Goal: Task Accomplishment & Management: Manage account settings

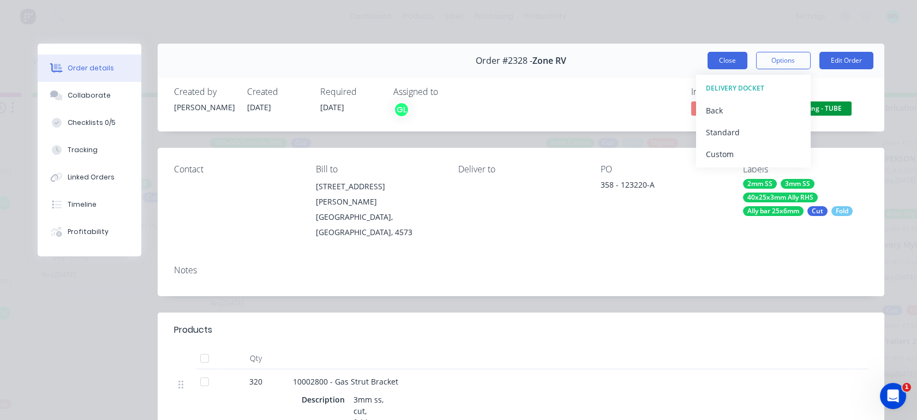
scroll to position [31, 0]
click at [710, 57] on button "Close" at bounding box center [727, 60] width 40 height 17
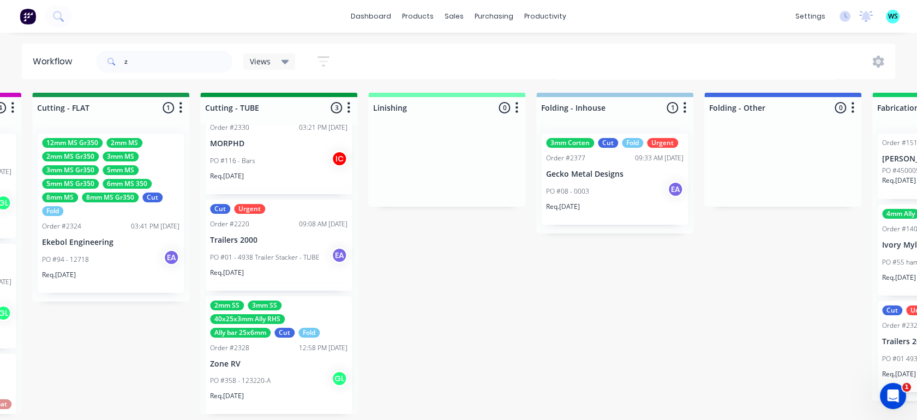
click at [710, 57] on div "z Views Save new view None (Default) edit Greg edit Greg edit Show/Hide statuse…" at bounding box center [495, 61] width 802 height 33
click at [164, 62] on input "z" at bounding box center [178, 62] width 108 height 22
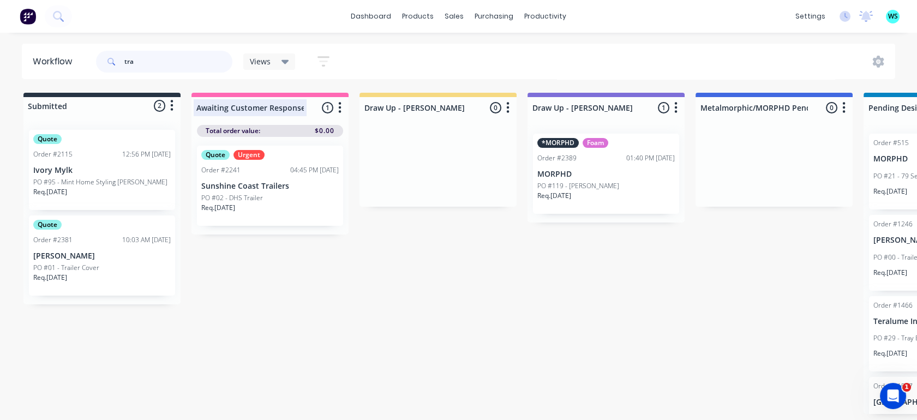
type input "tra"
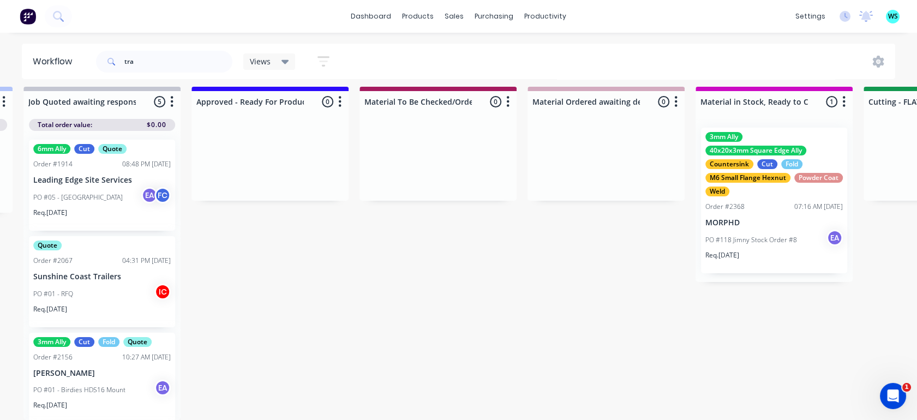
drag, startPoint x: 286, startPoint y: 117, endPoint x: 455, endPoint y: 146, distance: 172.1
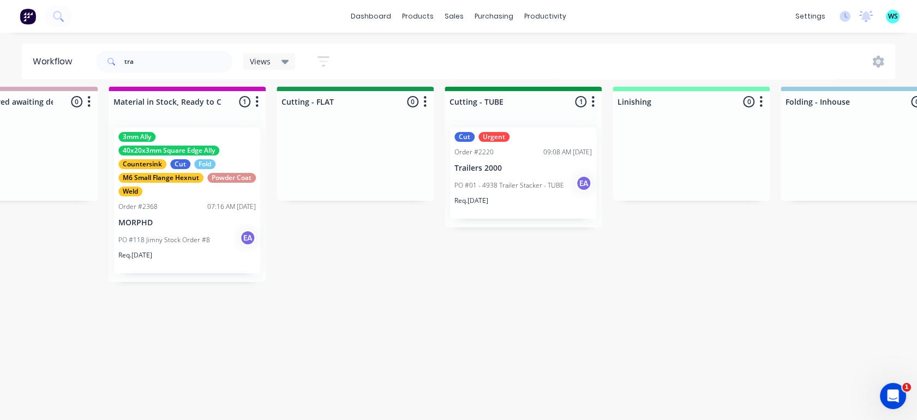
scroll to position [15, 1982]
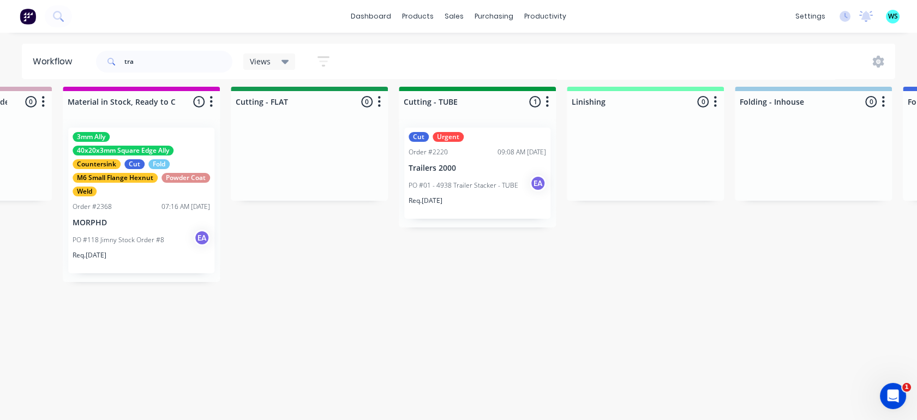
drag, startPoint x: 452, startPoint y: 137, endPoint x: 511, endPoint y: 153, distance: 60.8
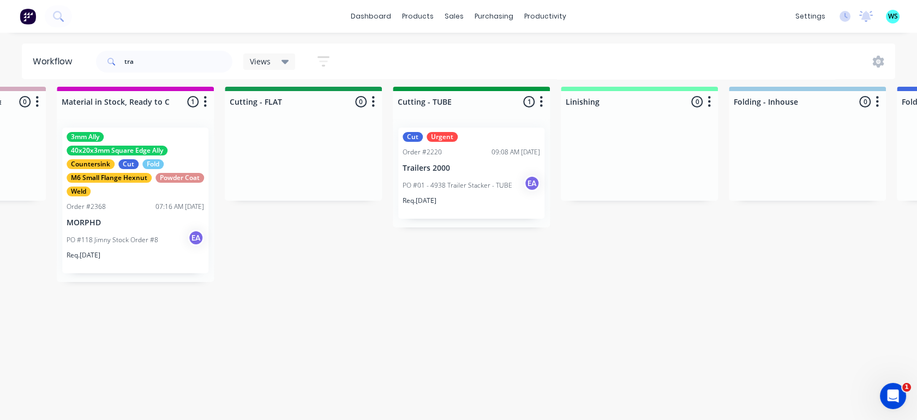
click at [455, 180] on p "PO #01 - 4938 Trailer Stacker - TUBE" at bounding box center [457, 185] width 110 height 10
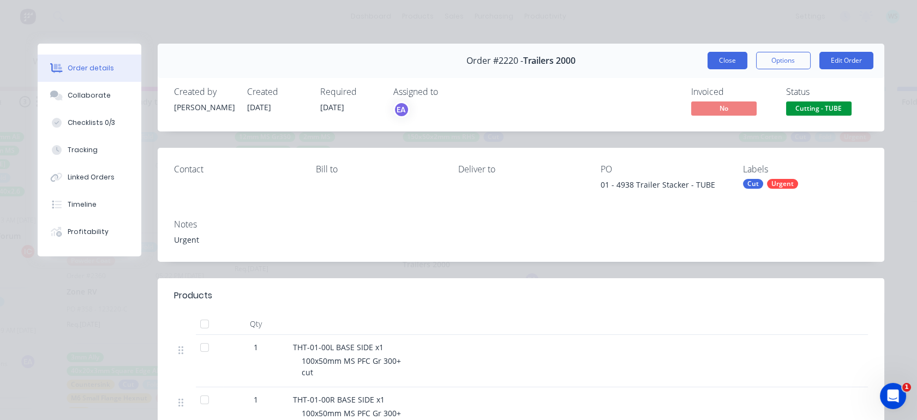
click at [720, 57] on button "Close" at bounding box center [727, 60] width 40 height 17
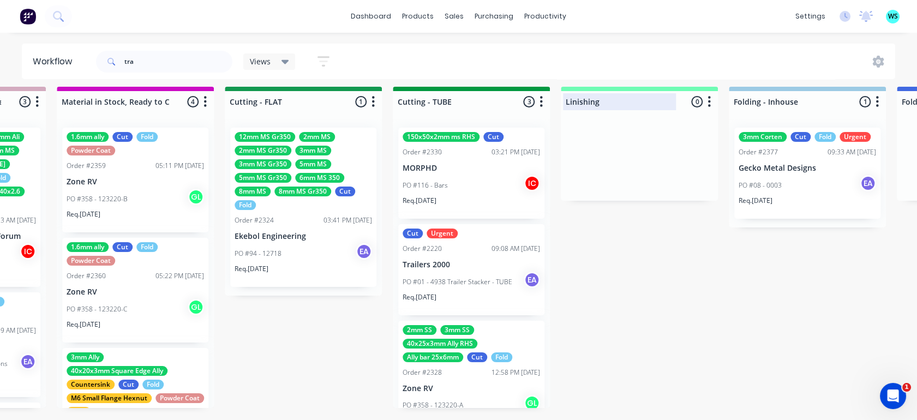
scroll to position [76, 0]
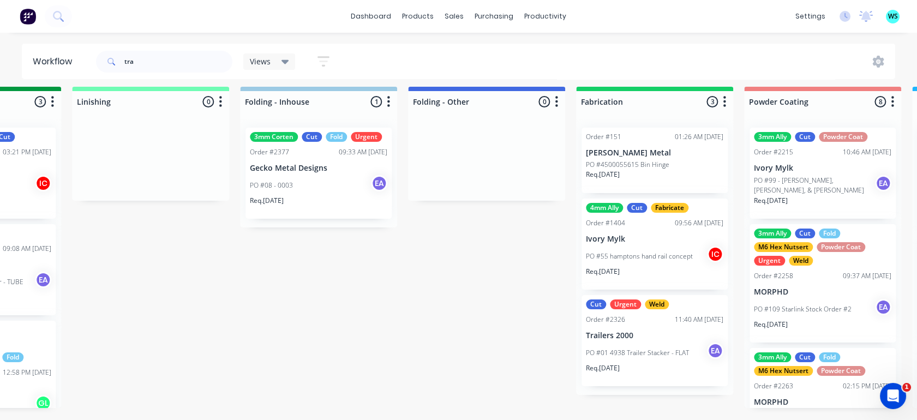
drag, startPoint x: 664, startPoint y: 241, endPoint x: 776, endPoint y: 255, distance: 112.7
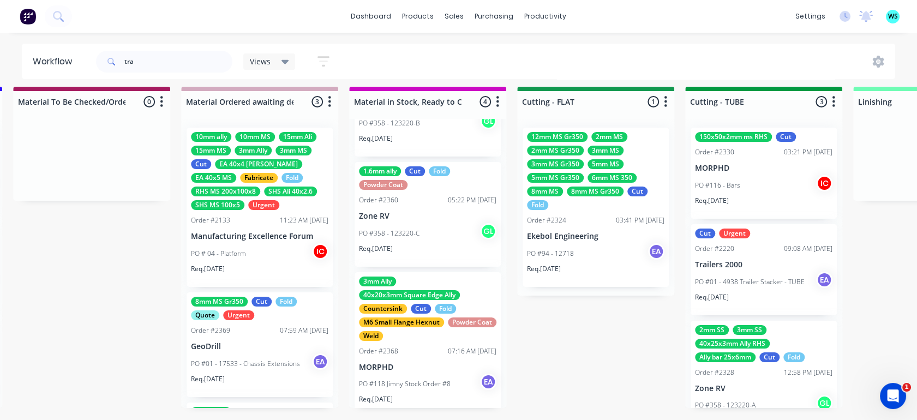
drag, startPoint x: 745, startPoint y: 261, endPoint x: 637, endPoint y: 271, distance: 108.9
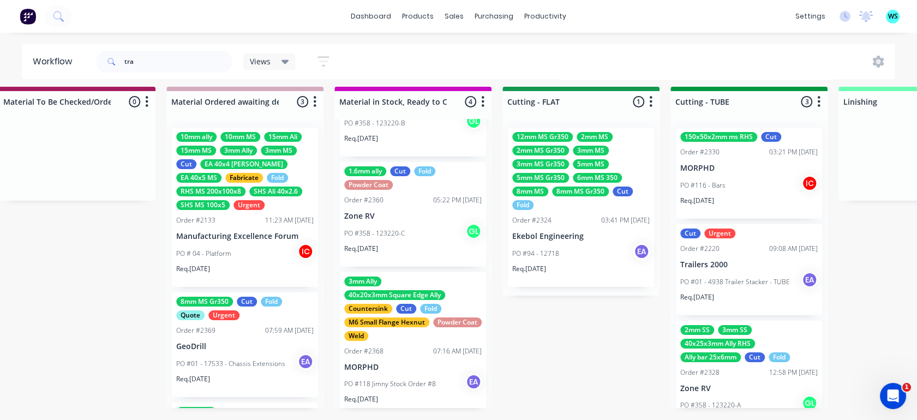
drag, startPoint x: 645, startPoint y: 270, endPoint x: 694, endPoint y: 275, distance: 49.3
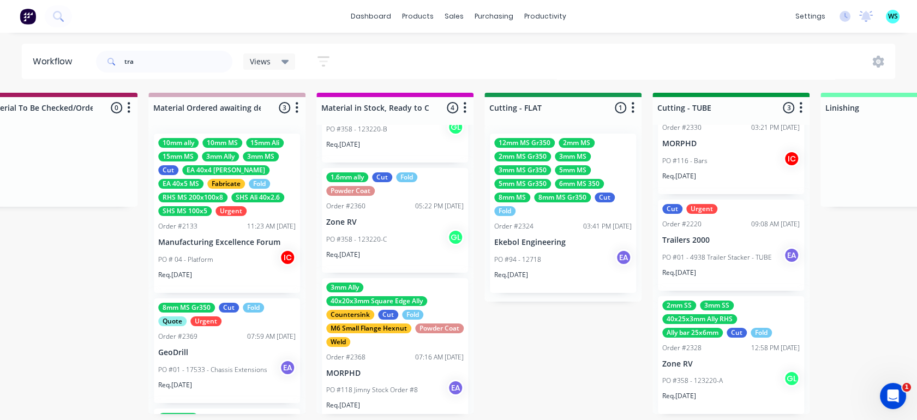
scroll to position [0, 0]
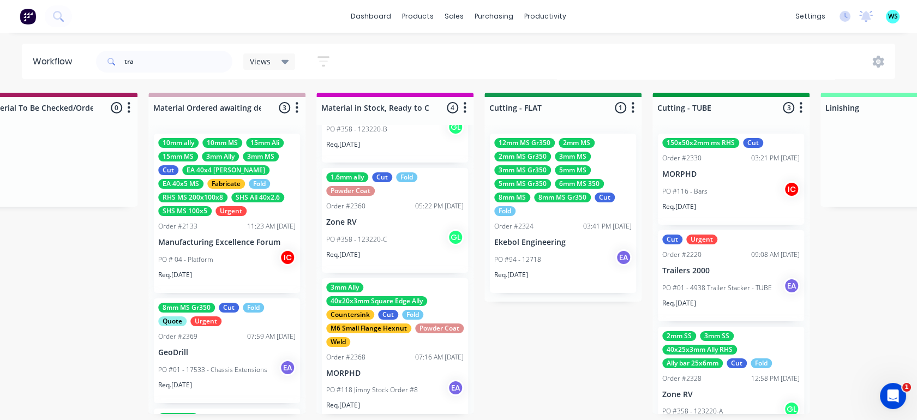
click at [549, 232] on div "12mm MS Gr350 2mm MS 2mm MS Gr350 3mm MS 3mm MS Gr350 5mm MS 5mm MS Gr350 6mm M…" at bounding box center [563, 213] width 146 height 159
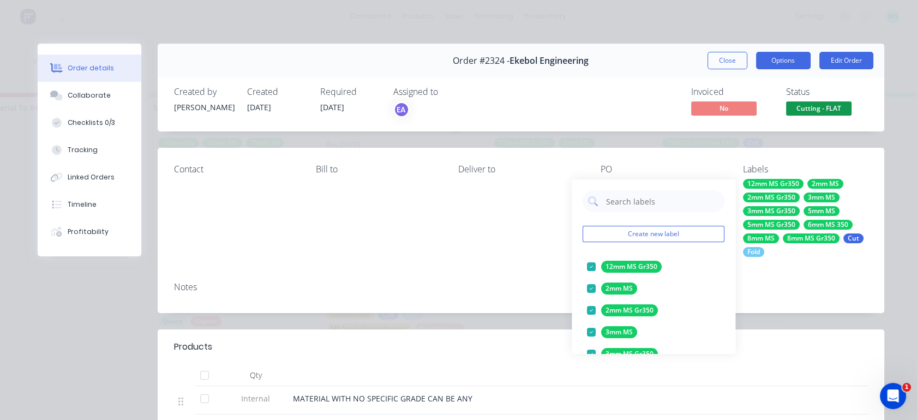
click at [763, 60] on button "Options" at bounding box center [783, 60] width 55 height 17
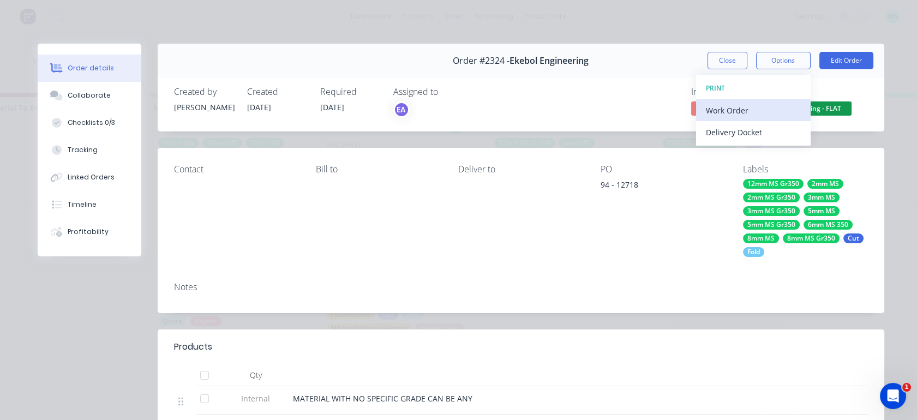
click at [739, 117] on div "Work Order" at bounding box center [753, 111] width 95 height 16
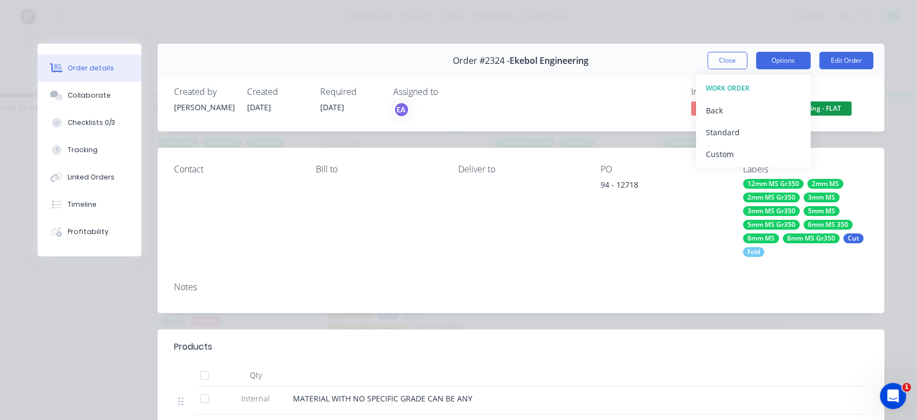
click at [779, 65] on button "Options" at bounding box center [783, 60] width 55 height 17
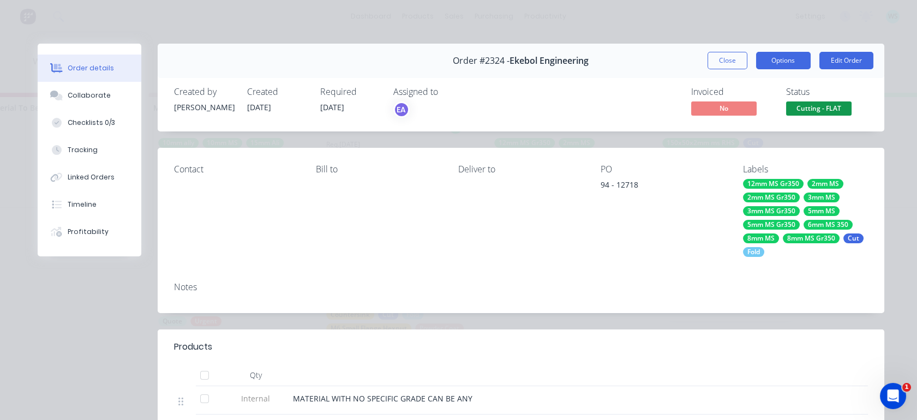
click at [779, 65] on button "Options" at bounding box center [783, 60] width 55 height 17
click at [732, 61] on button "Close" at bounding box center [727, 60] width 40 height 17
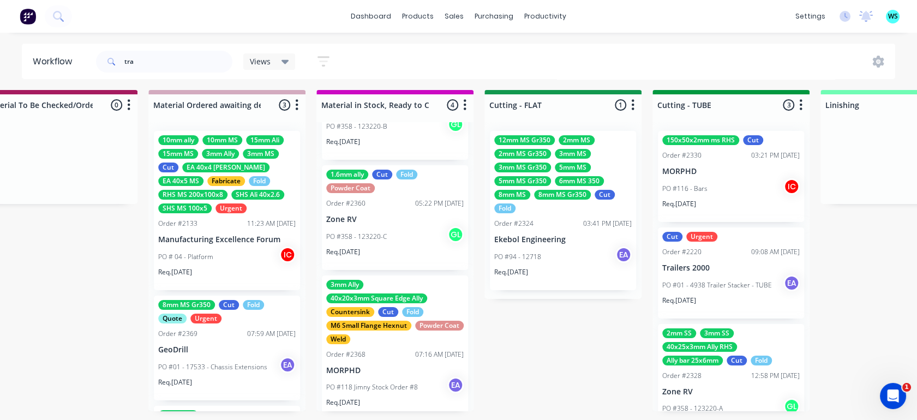
click at [706, 275] on div "PO #01 - 4938 Trailer Stacker - TUBE EA" at bounding box center [730, 285] width 137 height 21
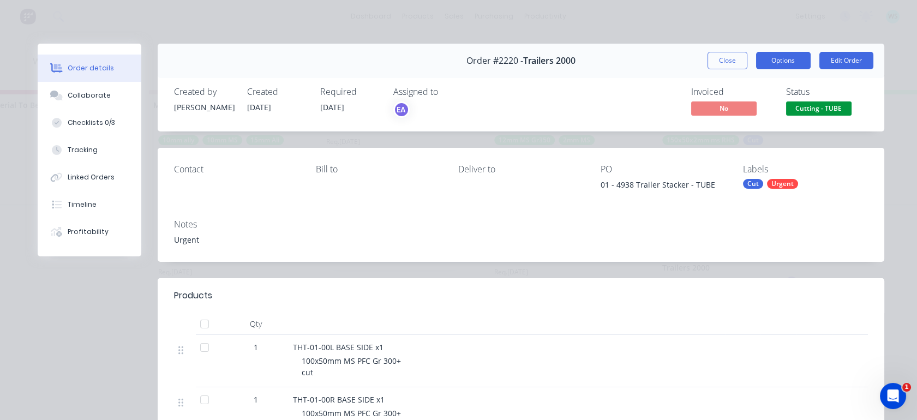
drag, startPoint x: 706, startPoint y: 274, endPoint x: 790, endPoint y: 62, distance: 228.1
click at [790, 61] on button "Options" at bounding box center [783, 60] width 55 height 17
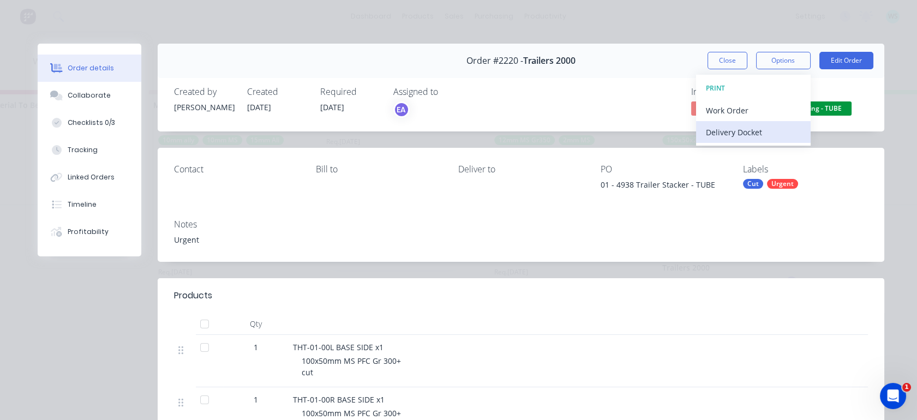
click at [755, 130] on div "Delivery Docket" at bounding box center [753, 132] width 95 height 16
click at [751, 135] on div "Standard" at bounding box center [753, 132] width 95 height 16
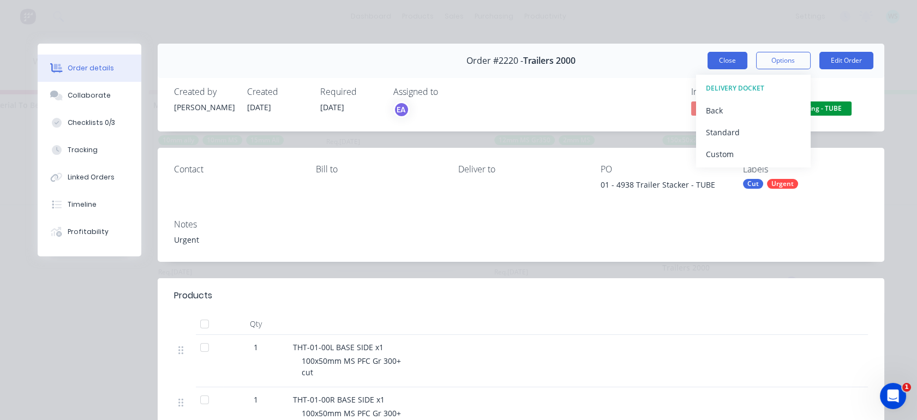
click at [729, 52] on button "Close" at bounding box center [727, 60] width 40 height 17
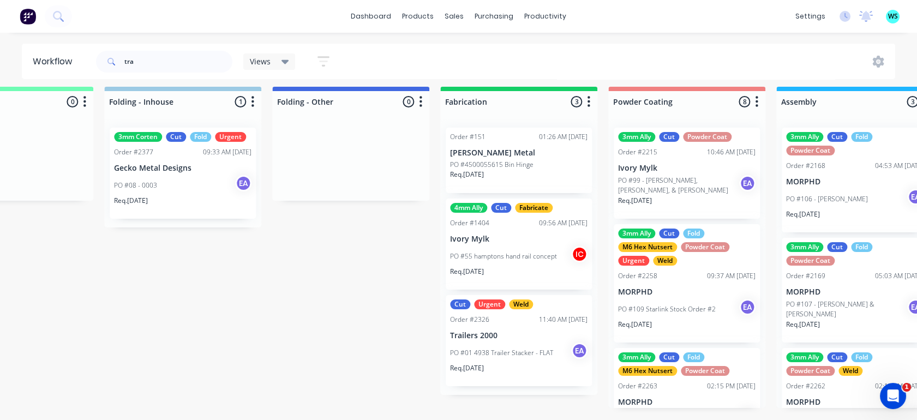
scroll to position [15, 2642]
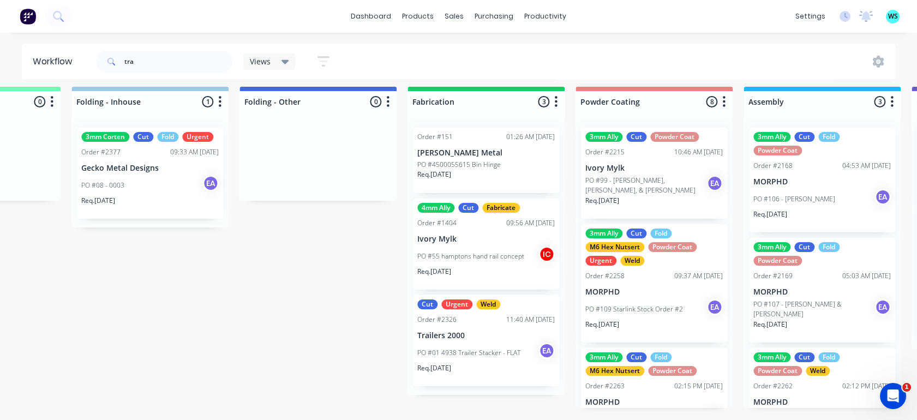
drag, startPoint x: 737, startPoint y: 376, endPoint x: 784, endPoint y: 375, distance: 47.4
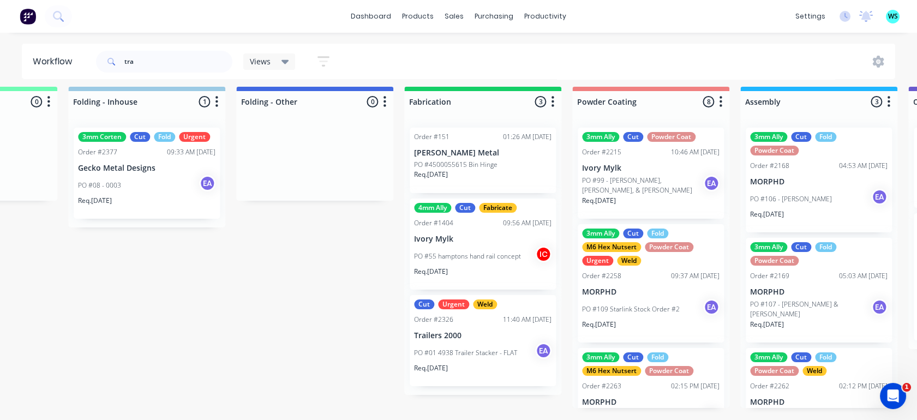
click at [495, 331] on p "Trailers 2000" at bounding box center [482, 335] width 137 height 9
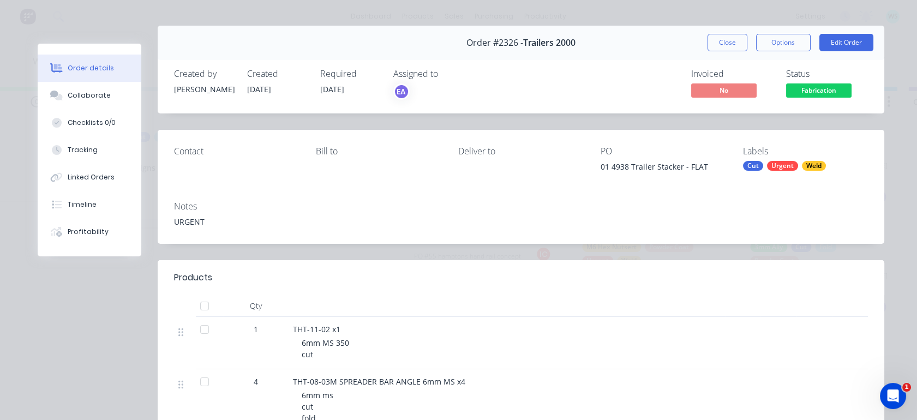
scroll to position [0, 0]
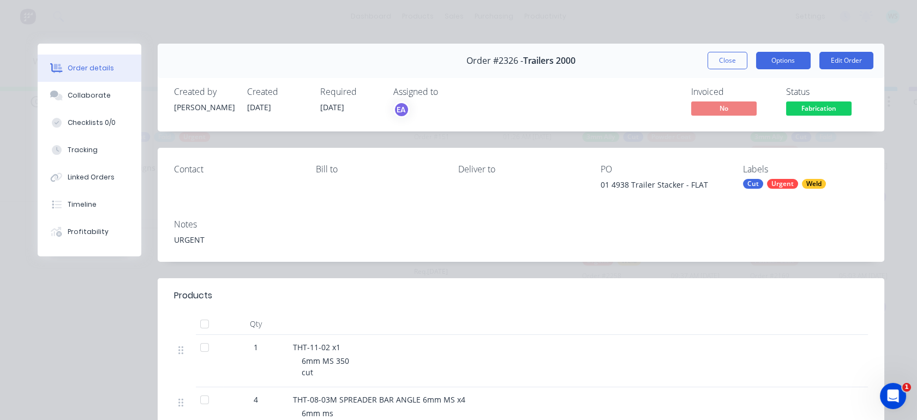
click at [781, 59] on button "Options" at bounding box center [783, 60] width 55 height 17
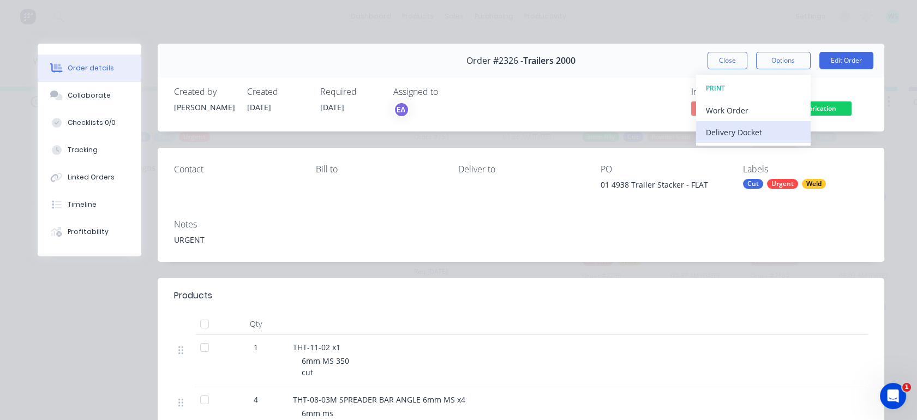
click at [751, 132] on div "Delivery Docket" at bounding box center [753, 132] width 95 height 16
click at [734, 130] on div "Standard" at bounding box center [753, 132] width 95 height 16
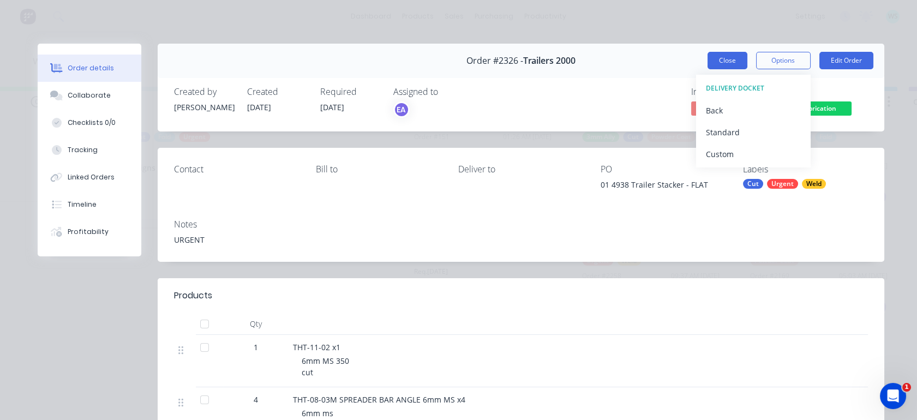
click at [717, 62] on button "Close" at bounding box center [727, 60] width 40 height 17
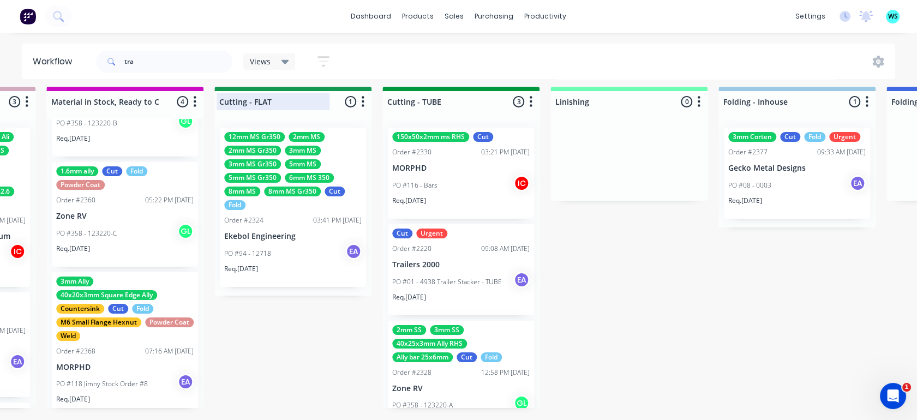
scroll to position [22, 0]
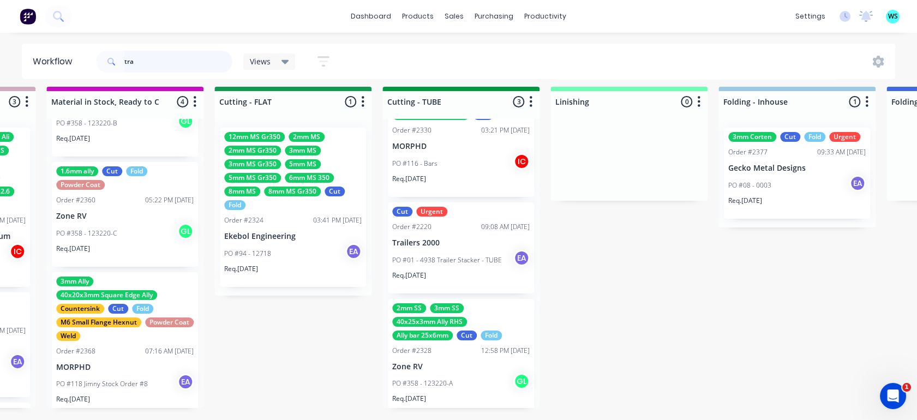
drag, startPoint x: 161, startPoint y: 63, endPoint x: 25, endPoint y: 53, distance: 136.7
click at [25, 53] on header "Workflow tra Views Save new view None (Default) edit Greg edit Greg edit Show/H…" at bounding box center [458, 61] width 873 height 35
type input "eke"
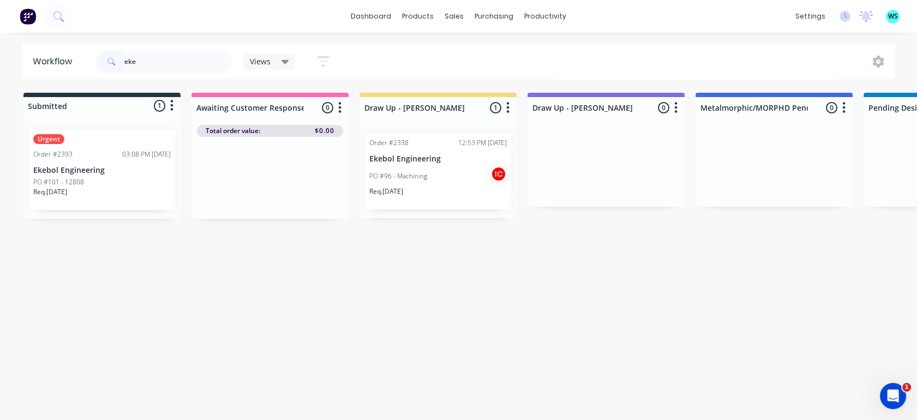
click at [389, 177] on p "PO #96 - Machining" at bounding box center [398, 176] width 58 height 10
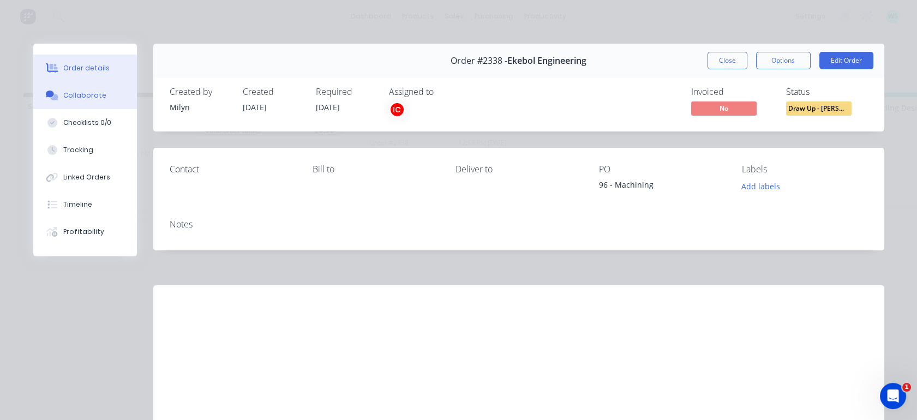
click at [94, 100] on button "Collaborate" at bounding box center [85, 95] width 104 height 27
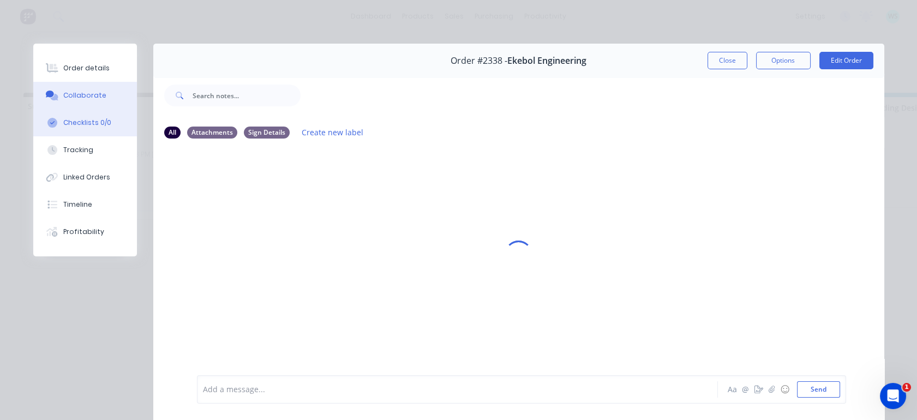
click at [91, 119] on div "Checklists 0/0" at bounding box center [87, 123] width 48 height 10
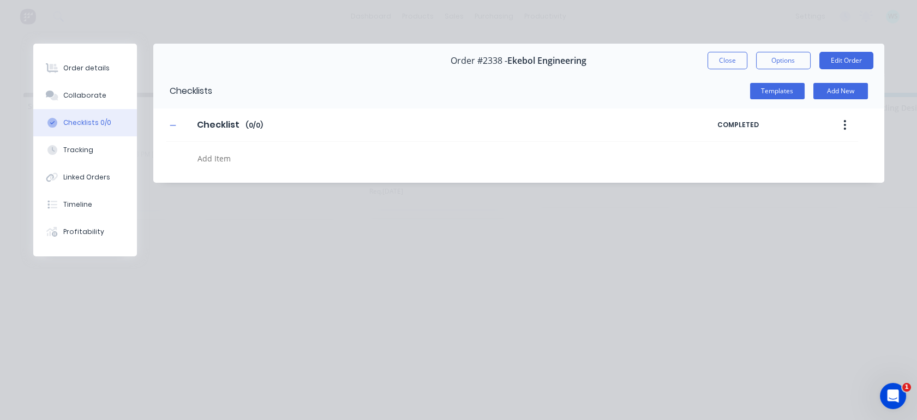
type textarea "x"
click at [77, 52] on div "Order details Collaborate Checklists 0/0 Tracking Linked Orders Timeline Profit…" at bounding box center [85, 150] width 104 height 213
click at [86, 63] on div "Order details" at bounding box center [86, 68] width 46 height 10
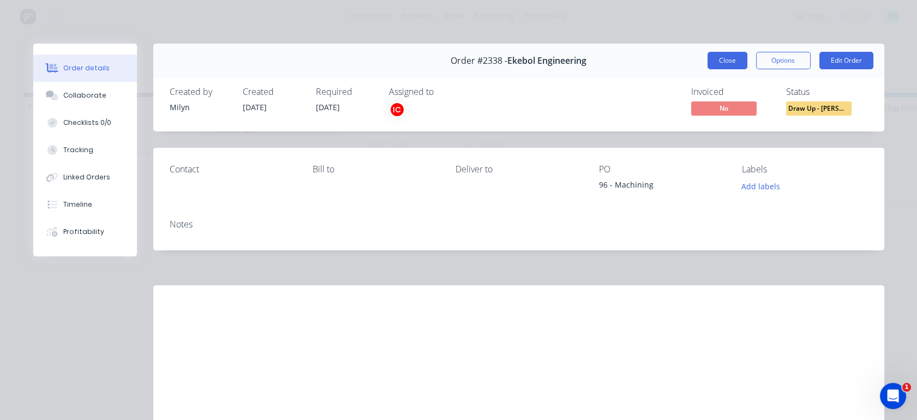
click at [719, 61] on button "Close" at bounding box center [727, 60] width 40 height 17
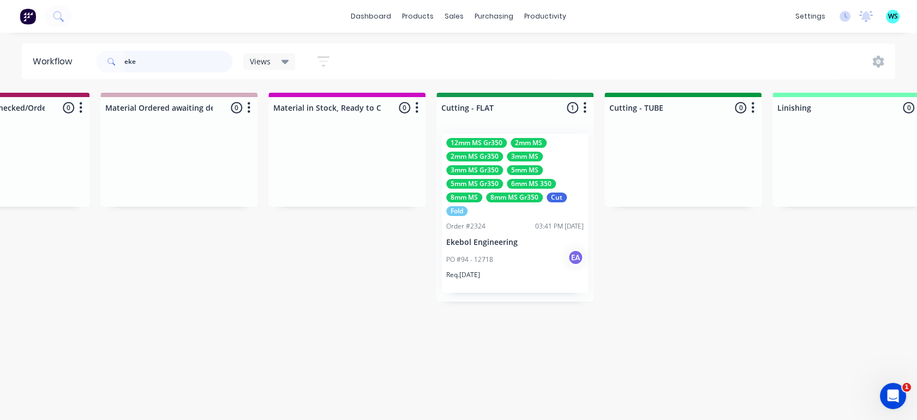
scroll to position [0, 2085]
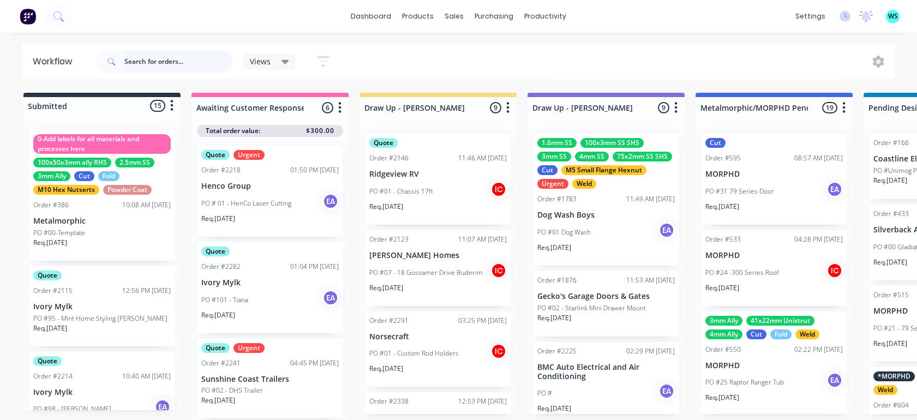
click at [128, 61] on input "text" at bounding box center [178, 62] width 108 height 22
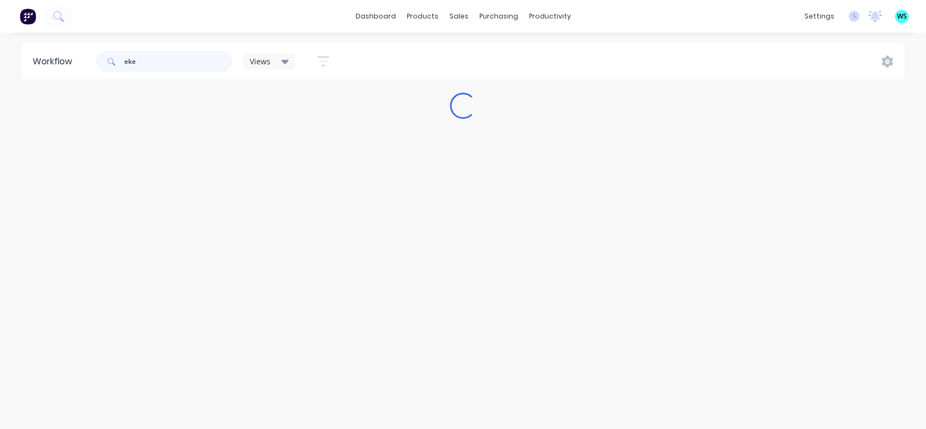
type input "eke"
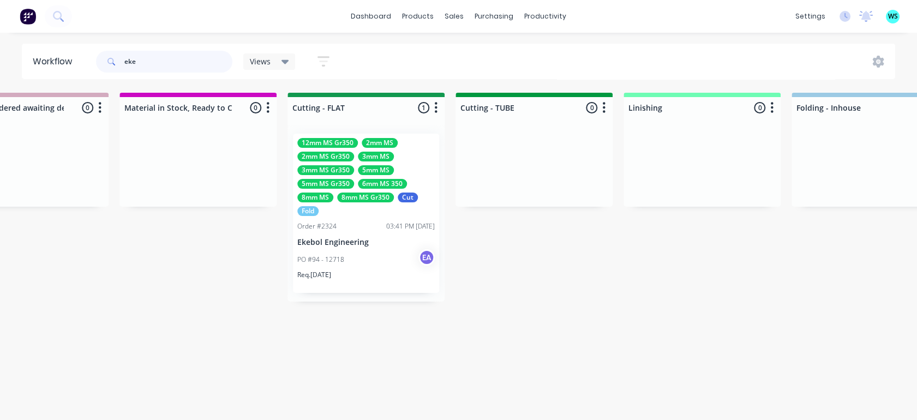
scroll to position [0, 1924]
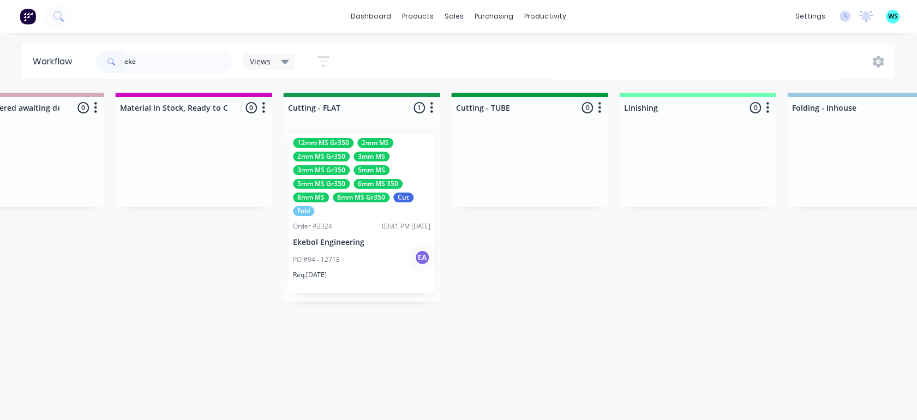
click at [342, 218] on div "12mm MS Gr350 2mm MS 2mm MS Gr350 3mm MS 3mm MS Gr350 5mm MS 5mm MS Gr350 6mm M…" at bounding box center [361, 213] width 146 height 159
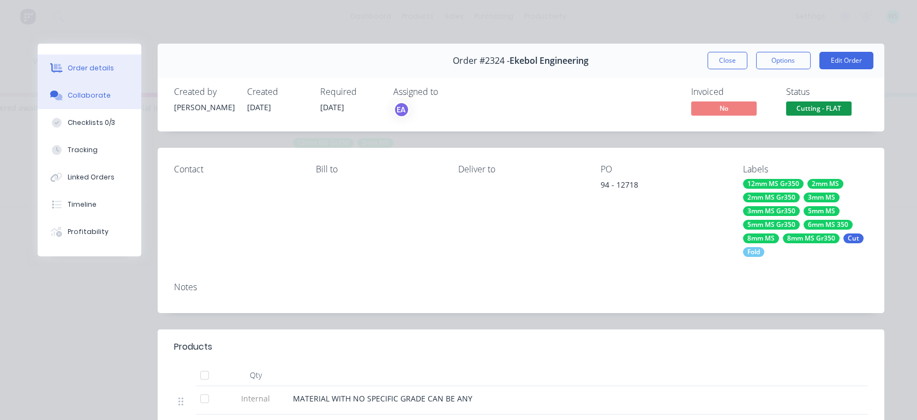
click at [85, 98] on div "Collaborate" at bounding box center [89, 96] width 43 height 10
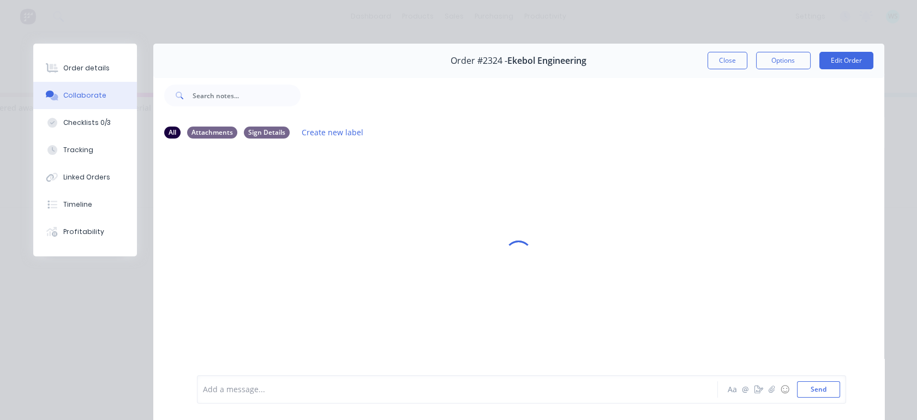
click at [252, 387] on div at bounding box center [441, 389] width 477 height 11
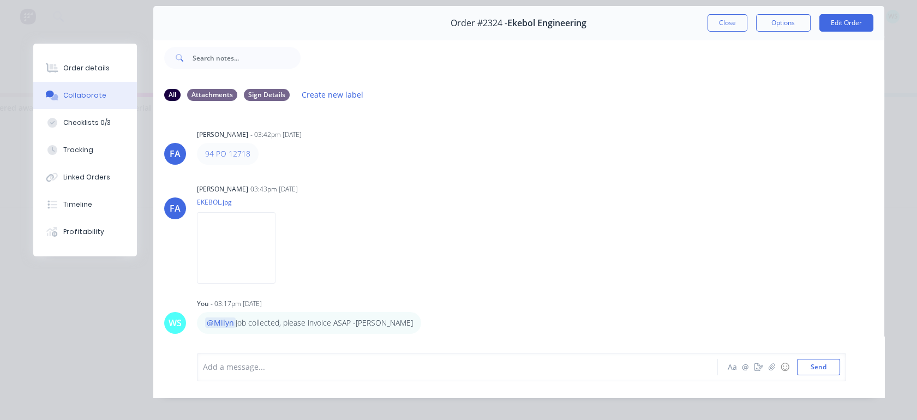
scroll to position [58, 0]
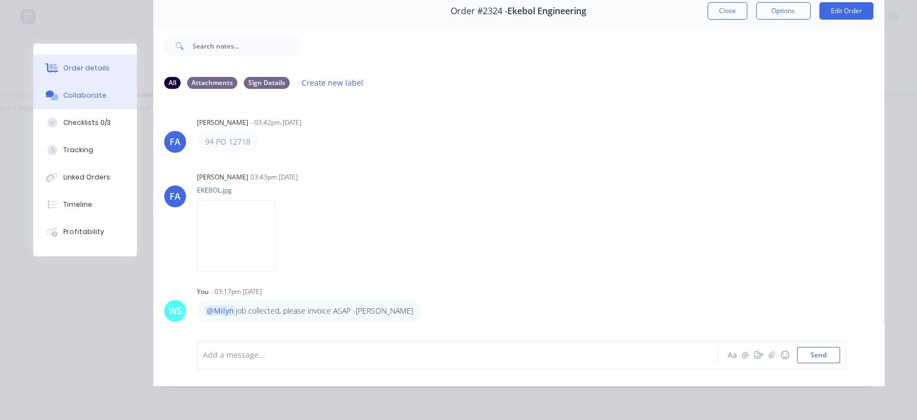
click at [102, 79] on button "Order details" at bounding box center [85, 68] width 104 height 27
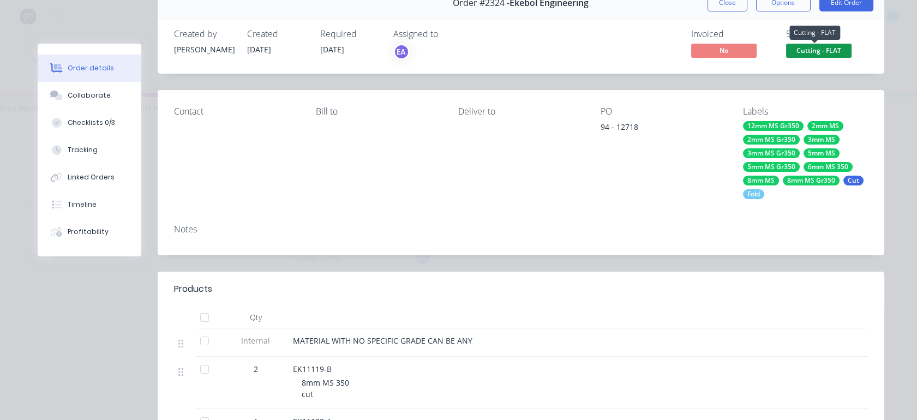
click at [814, 50] on span "Cutting - FLAT" at bounding box center [818, 51] width 65 height 14
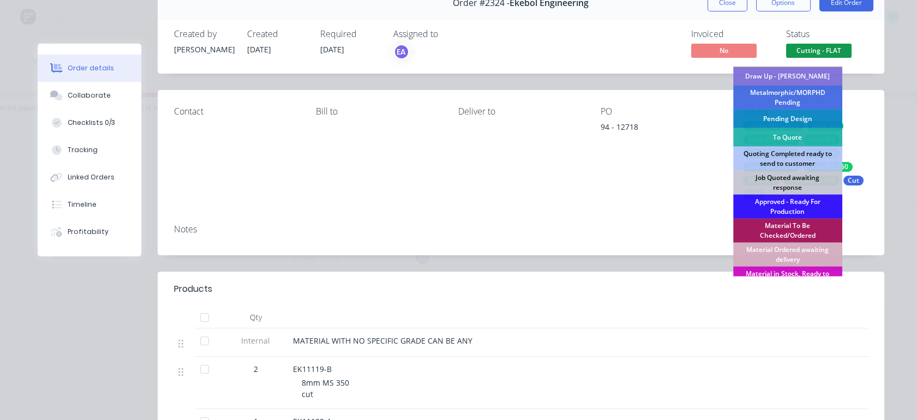
scroll to position [242, 0]
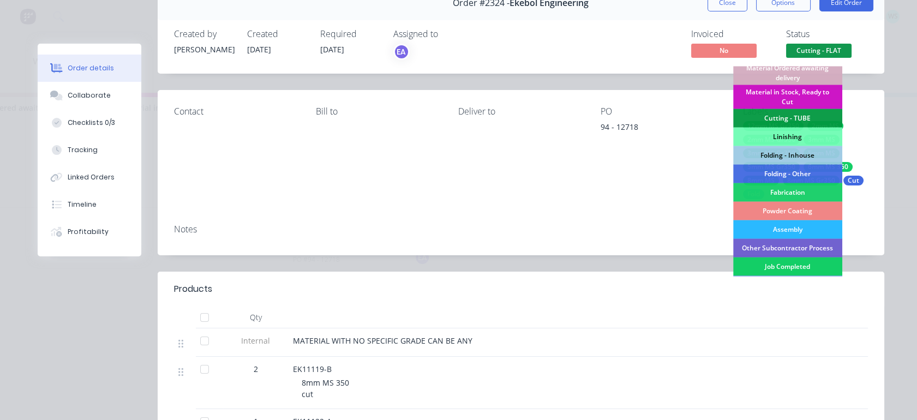
click at [768, 268] on div "Job Completed" at bounding box center [787, 266] width 109 height 19
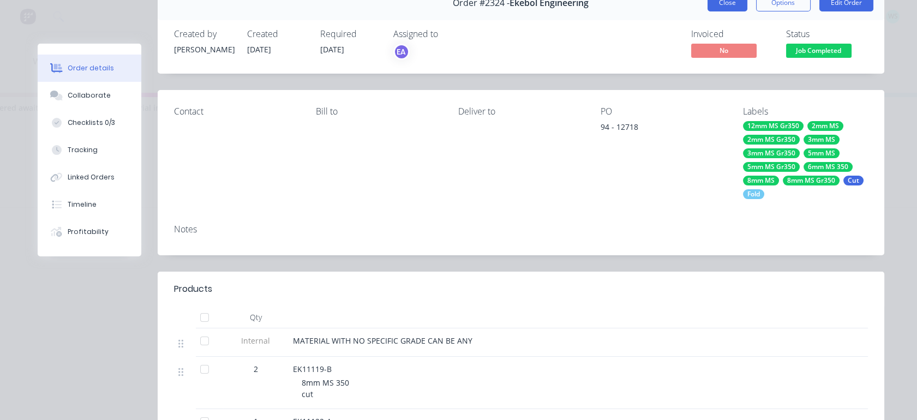
click at [709, 6] on button "Close" at bounding box center [727, 2] width 40 height 17
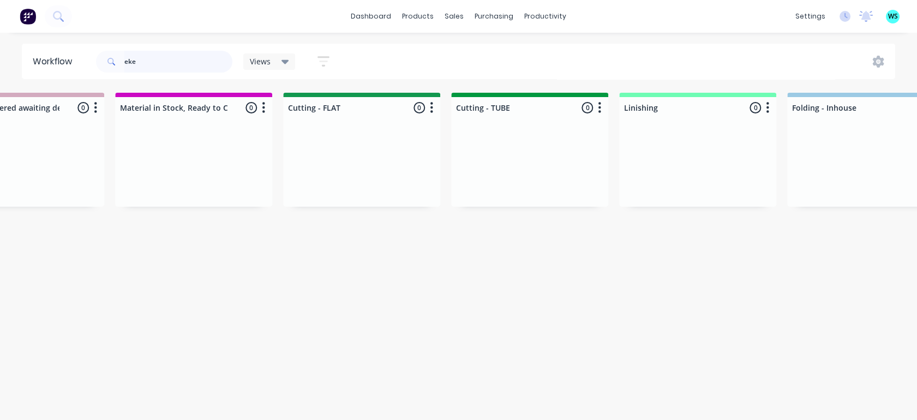
drag, startPoint x: 171, startPoint y: 55, endPoint x: 89, endPoint y: 44, distance: 83.0
click at [112, 51] on div "eke" at bounding box center [164, 62] width 136 height 22
type input "\"
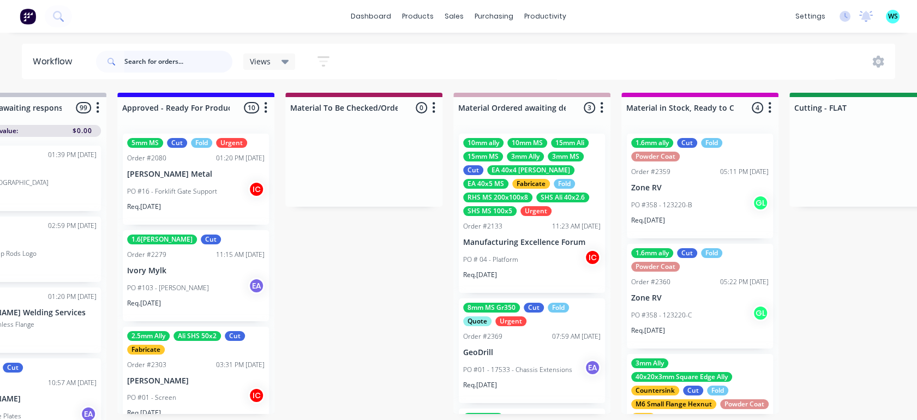
scroll to position [0, 1423]
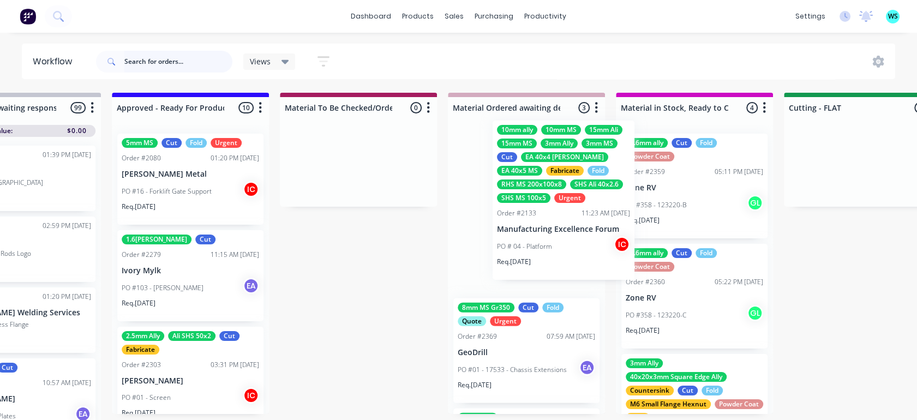
drag, startPoint x: 484, startPoint y: 249, endPoint x: 501, endPoint y: 238, distance: 20.4
click at [501, 238] on div "10mm ally 10mm MS 15mm Ali 15mm MS 3mm Ally 3mm MS Cut EA 40x4 [PERSON_NAME] 40…" at bounding box center [526, 269] width 157 height 289
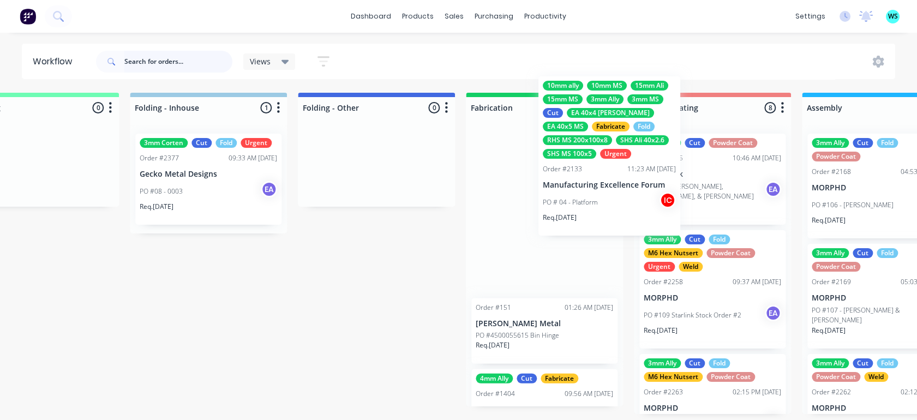
scroll to position [0, 2583]
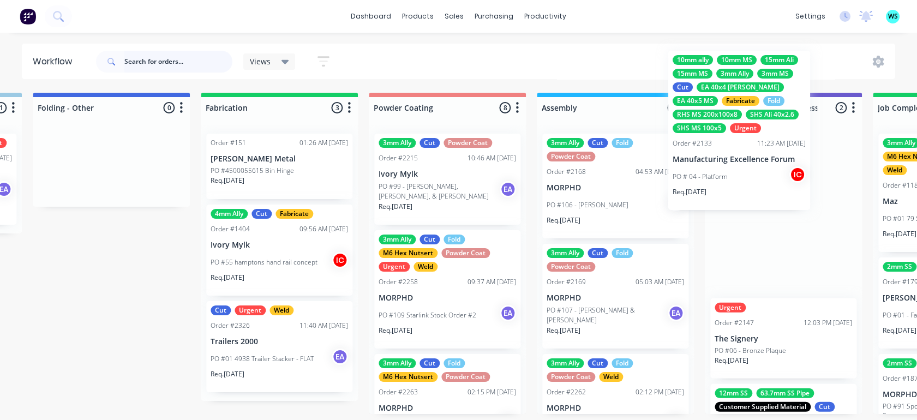
drag, startPoint x: 509, startPoint y: 253, endPoint x: 732, endPoint y: 164, distance: 240.6
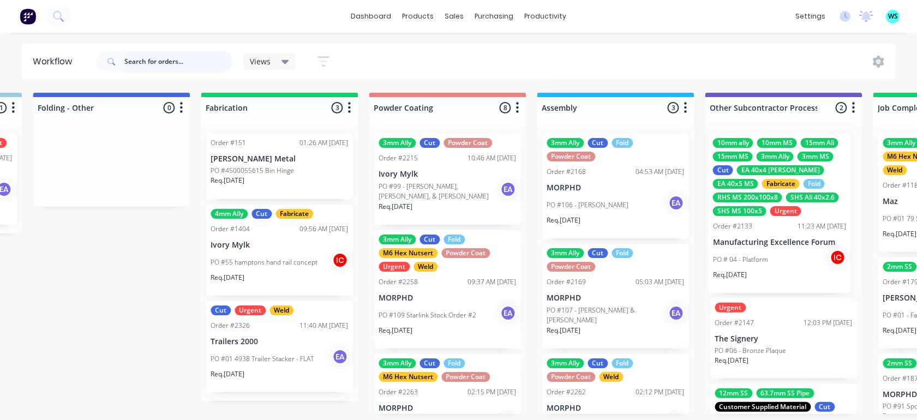
scroll to position [0, 2847]
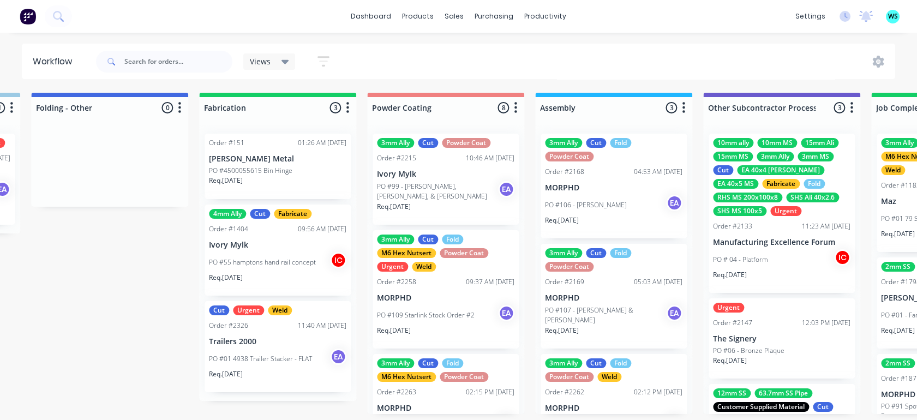
click at [583, 296] on p "MORPHD" at bounding box center [613, 297] width 137 height 9
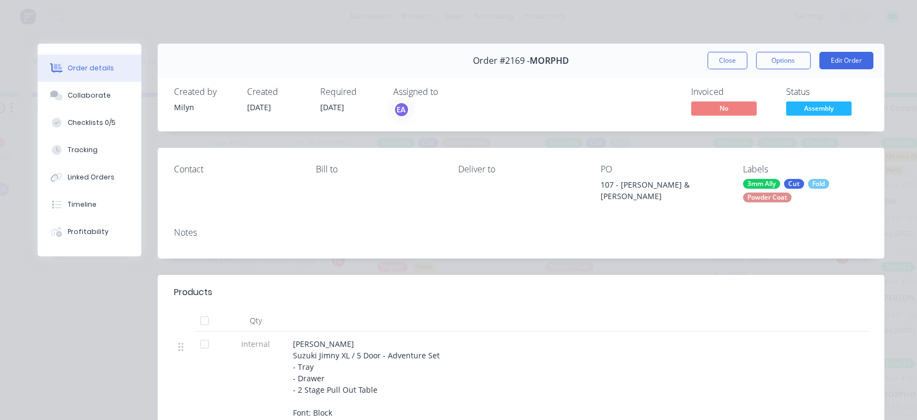
click at [814, 111] on span "Assembly" at bounding box center [818, 108] width 65 height 14
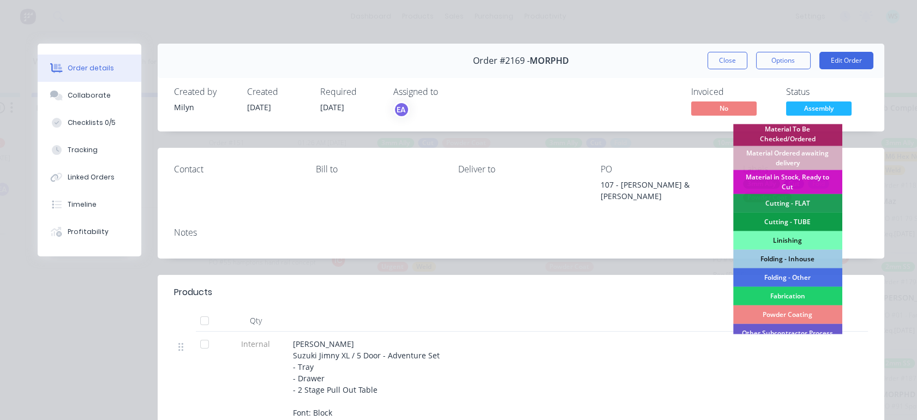
scroll to position [303, 0]
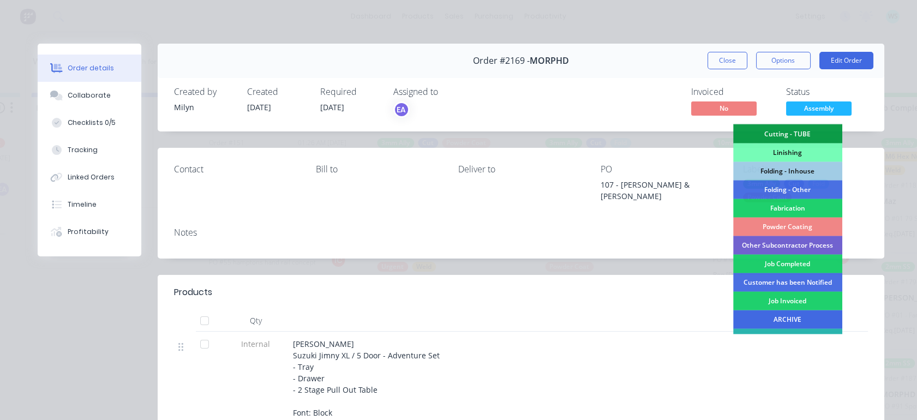
click at [766, 315] on div "ARCHIVE" at bounding box center [787, 319] width 109 height 19
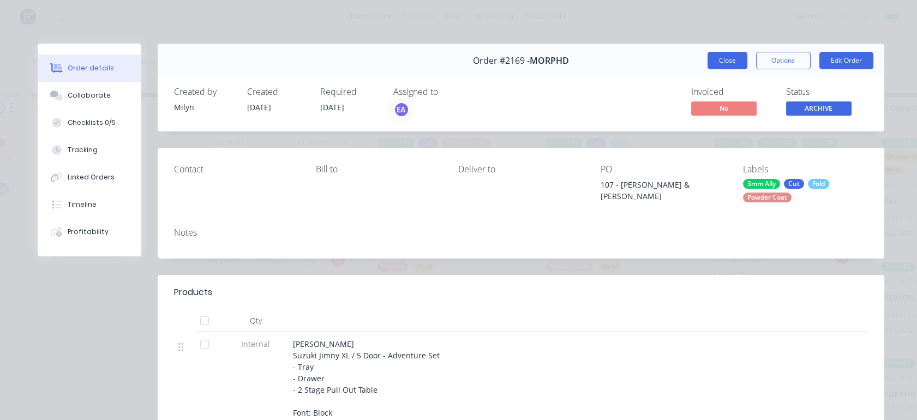
click at [711, 66] on button "Close" at bounding box center [727, 60] width 40 height 17
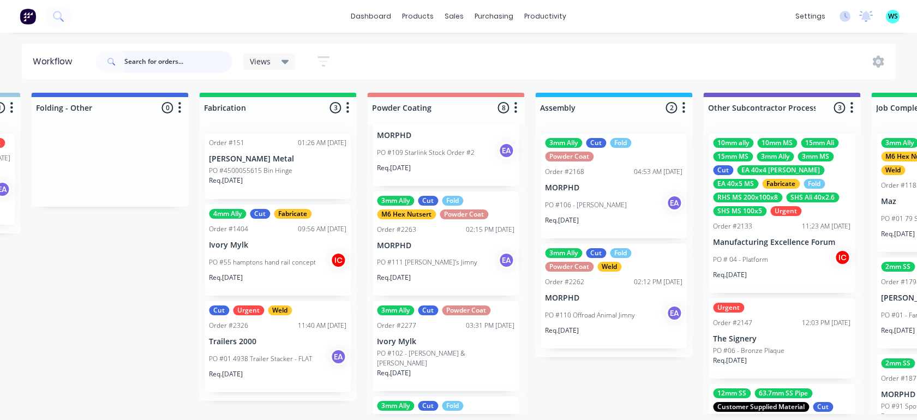
scroll to position [182, 0]
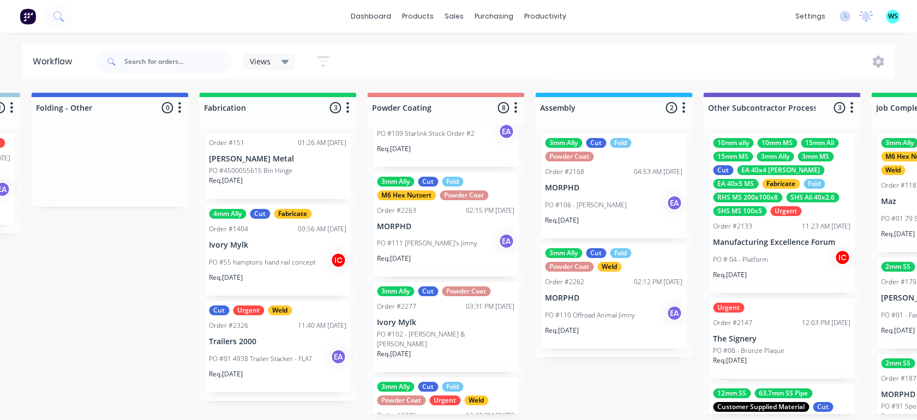
click at [427, 242] on p "PO #111 [PERSON_NAME]'s Jimny" at bounding box center [427, 243] width 100 height 10
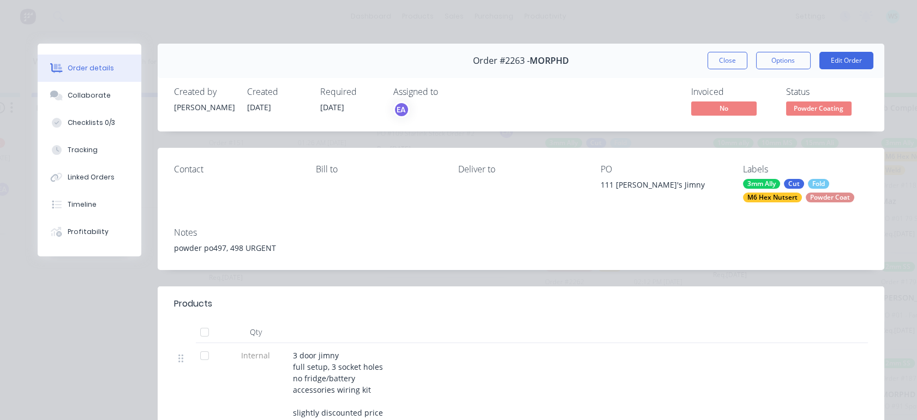
click at [719, 57] on button "Close" at bounding box center [727, 60] width 40 height 17
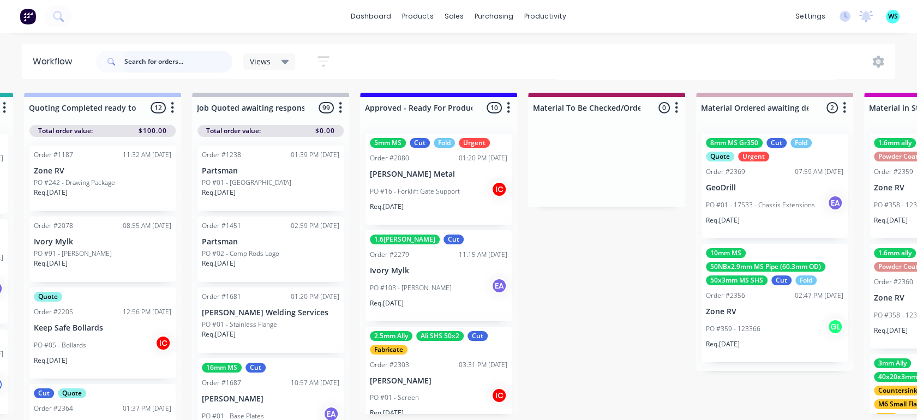
scroll to position [0, 1151]
